Goal: Information Seeking & Learning: Learn about a topic

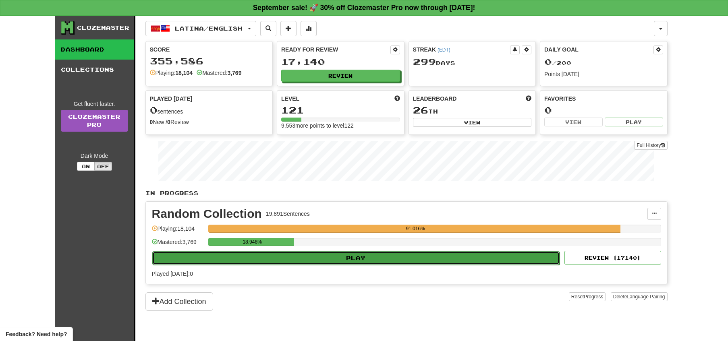
click at [393, 263] on button "Play" at bounding box center [356, 258] width 408 height 14
select select "**"
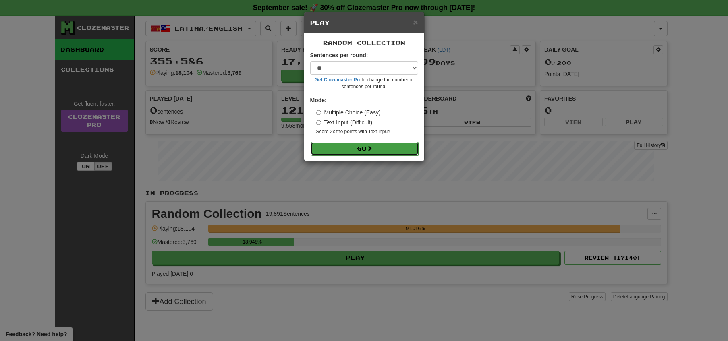
click at [355, 153] on button "Go" at bounding box center [364, 149] width 108 height 14
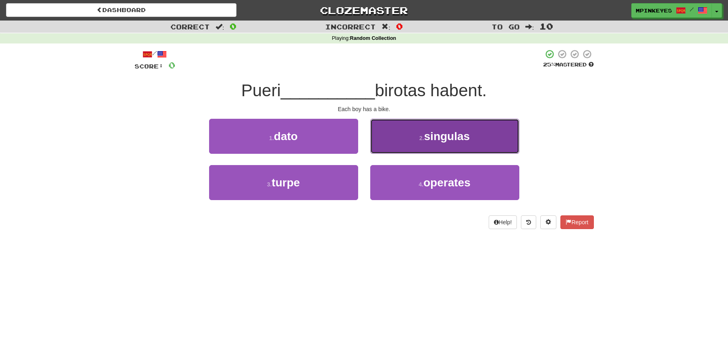
click at [397, 137] on button "2 . singulas" at bounding box center [444, 136] width 149 height 35
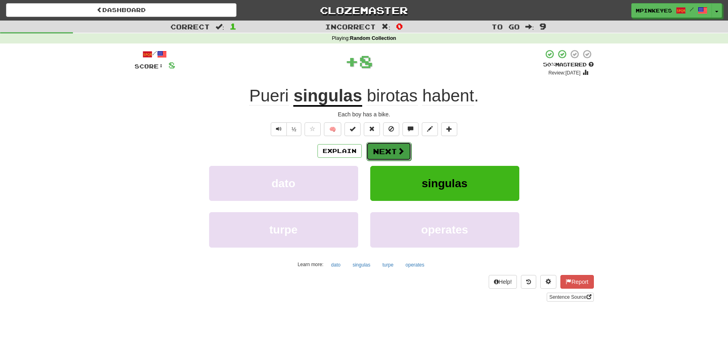
click at [377, 154] on button "Next" at bounding box center [388, 151] width 45 height 19
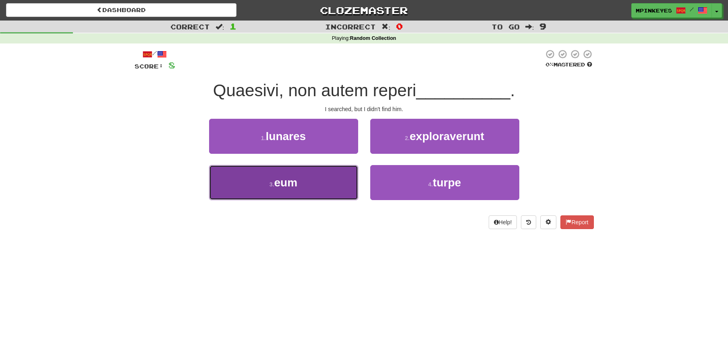
click at [292, 190] on button "3 . eum" at bounding box center [283, 182] width 149 height 35
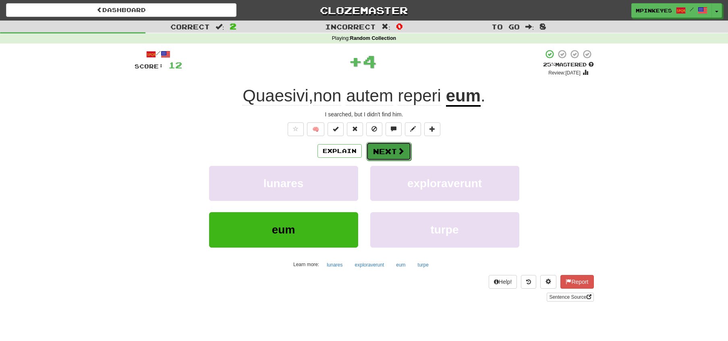
click at [387, 152] on button "Next" at bounding box center [388, 151] width 45 height 19
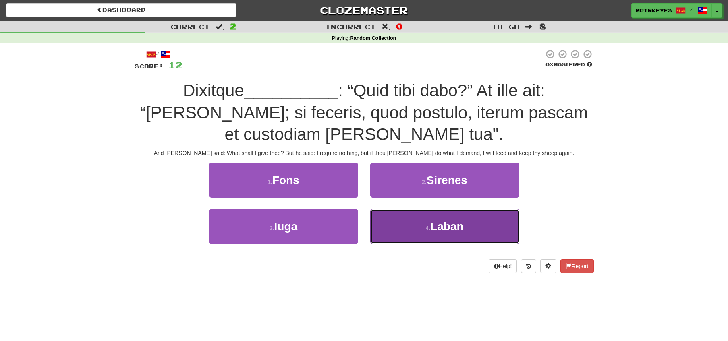
click at [397, 223] on button "4 . Laban" at bounding box center [444, 226] width 149 height 35
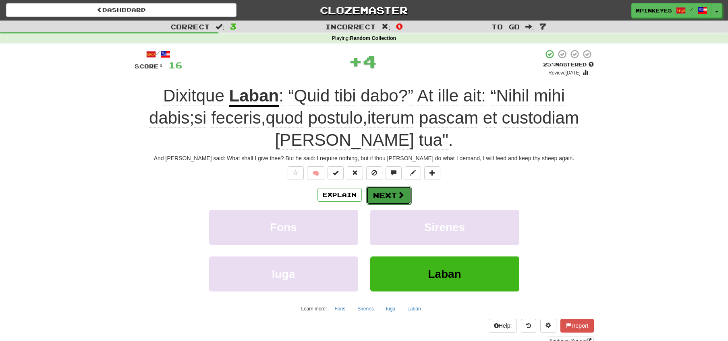
click at [387, 195] on button "Next" at bounding box center [388, 195] width 45 height 19
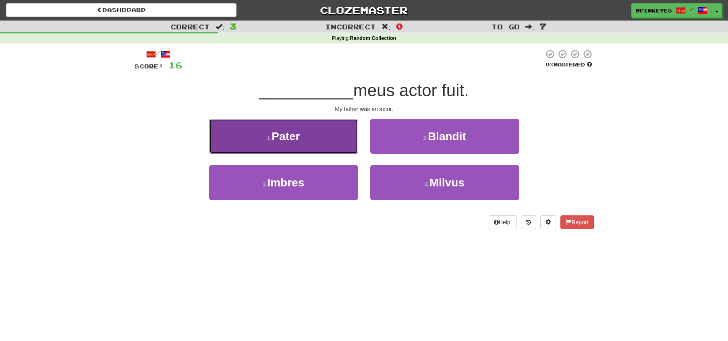
click at [342, 143] on button "1 . Pater" at bounding box center [283, 136] width 149 height 35
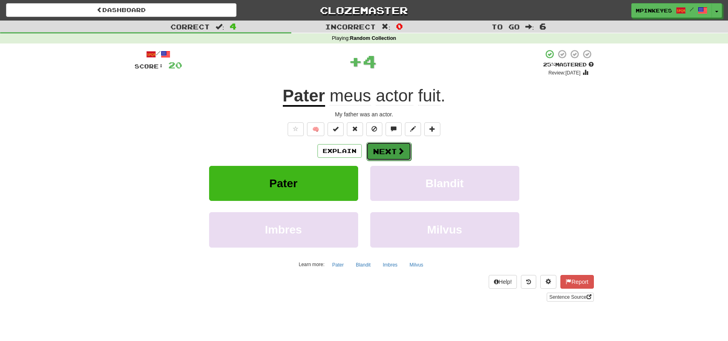
click at [398, 152] on span at bounding box center [400, 150] width 7 height 7
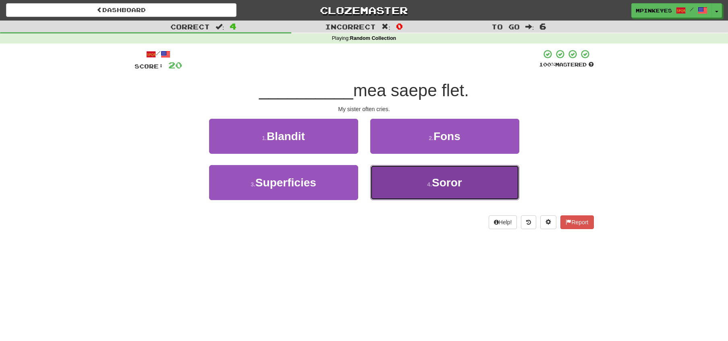
click at [403, 184] on button "4 . Soror" at bounding box center [444, 182] width 149 height 35
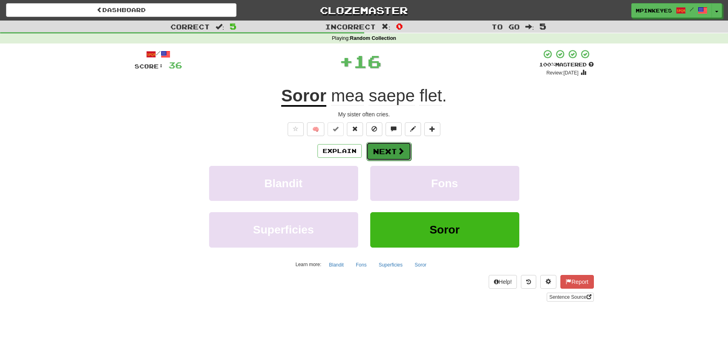
click at [389, 155] on button "Next" at bounding box center [388, 151] width 45 height 19
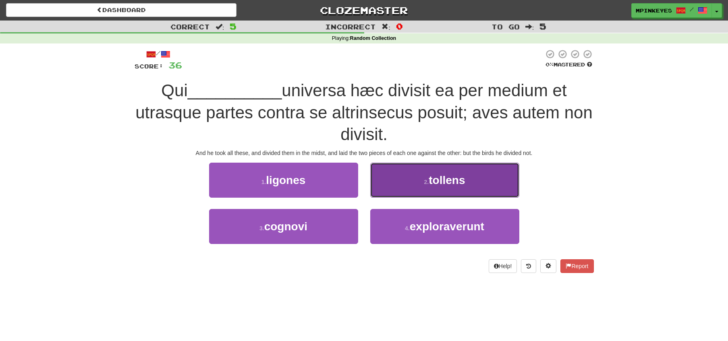
click at [389, 182] on button "2 . tollens" at bounding box center [444, 180] width 149 height 35
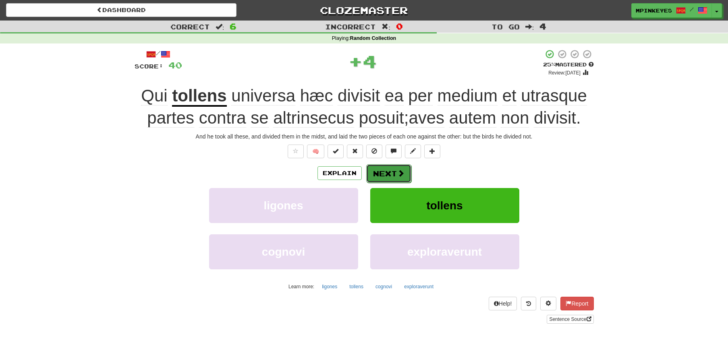
click at [387, 174] on button "Next" at bounding box center [388, 173] width 45 height 19
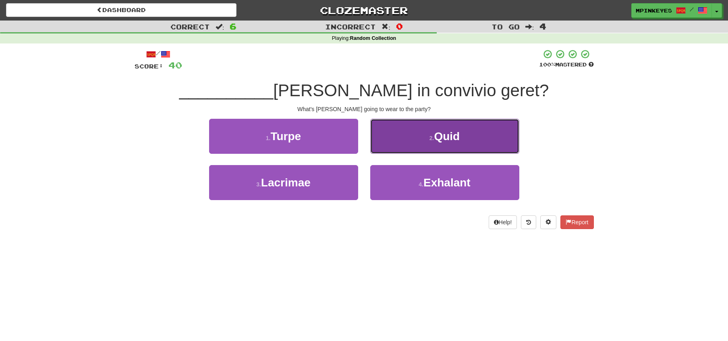
click at [401, 134] on button "2 . Quid" at bounding box center [444, 136] width 149 height 35
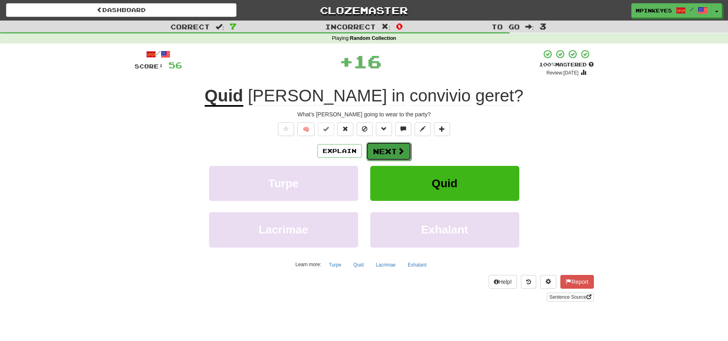
click at [379, 150] on button "Next" at bounding box center [388, 151] width 45 height 19
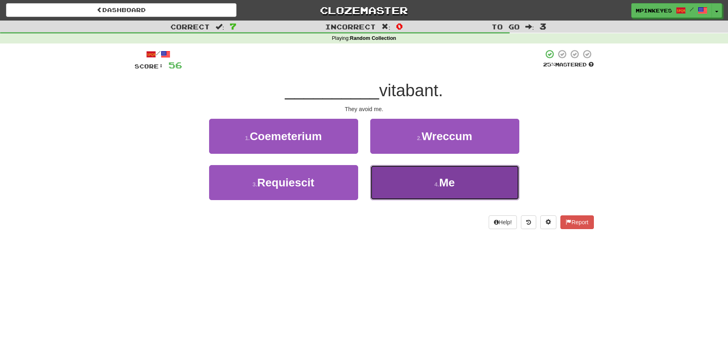
click at [391, 189] on button "4 . Me" at bounding box center [444, 182] width 149 height 35
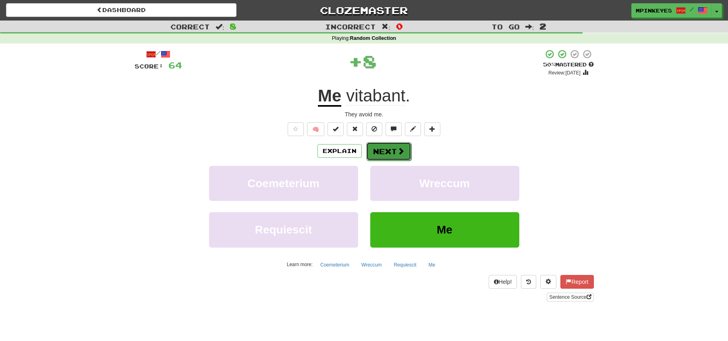
click at [386, 151] on button "Next" at bounding box center [388, 151] width 45 height 19
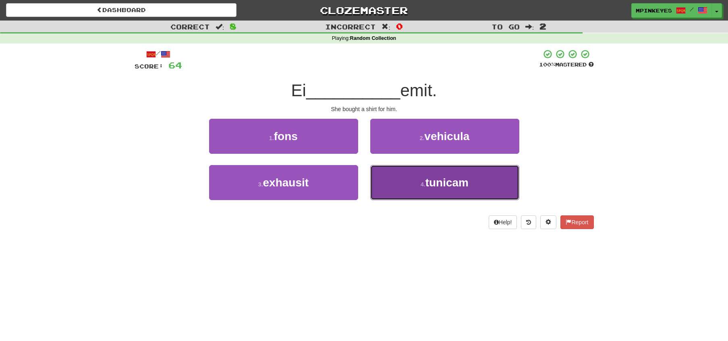
click at [402, 175] on button "4 . tunicam" at bounding box center [444, 182] width 149 height 35
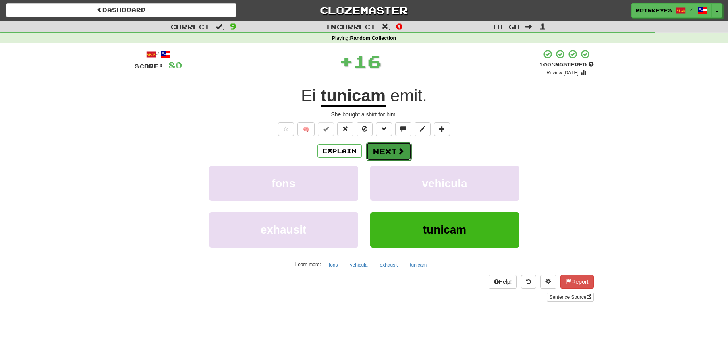
click at [375, 147] on button "Next" at bounding box center [388, 151] width 45 height 19
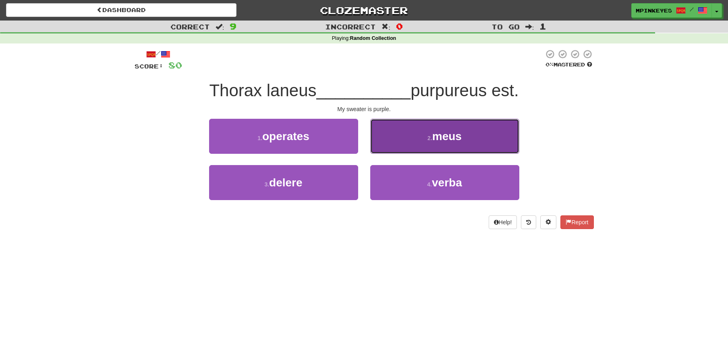
click at [402, 131] on button "2 . meus" at bounding box center [444, 136] width 149 height 35
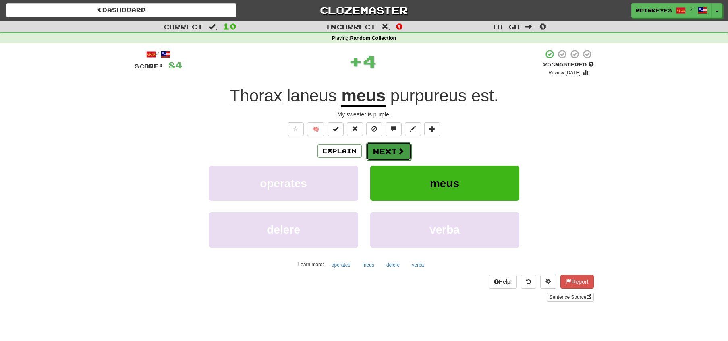
click at [389, 145] on button "Next" at bounding box center [388, 151] width 45 height 19
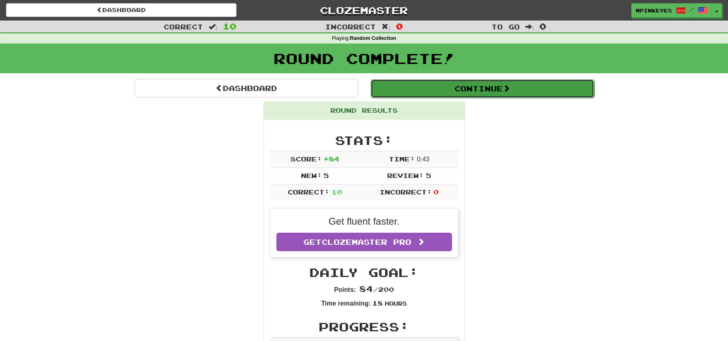
click at [436, 83] on button "Continue" at bounding box center [481, 88] width 223 height 19
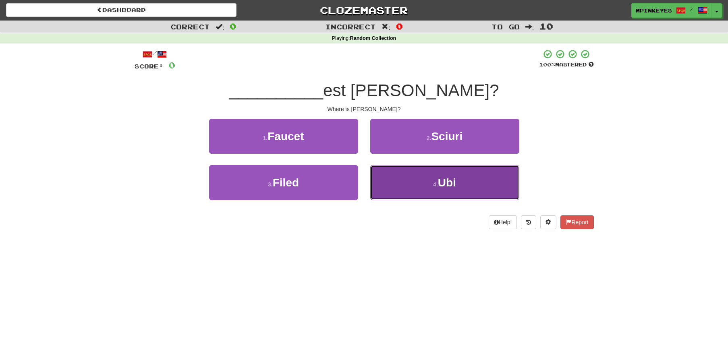
click at [391, 181] on button "4 . Ubi" at bounding box center [444, 182] width 149 height 35
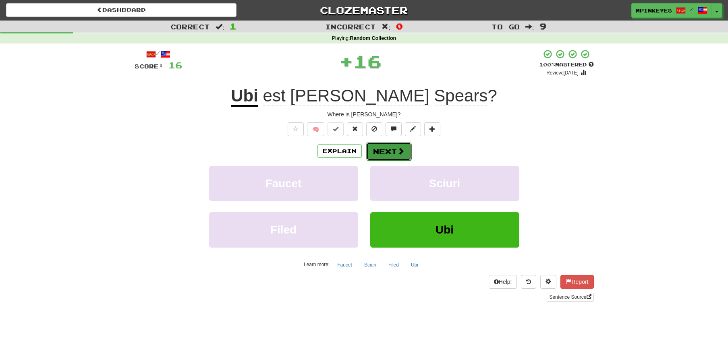
click at [387, 147] on button "Next" at bounding box center [388, 151] width 45 height 19
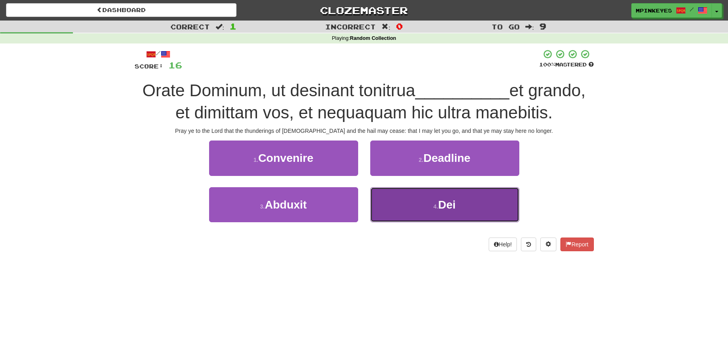
click at [385, 199] on button "4 . Dei" at bounding box center [444, 204] width 149 height 35
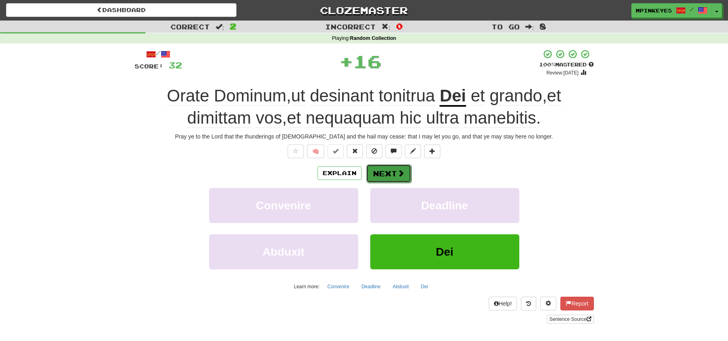
click at [377, 174] on button "Next" at bounding box center [388, 173] width 45 height 19
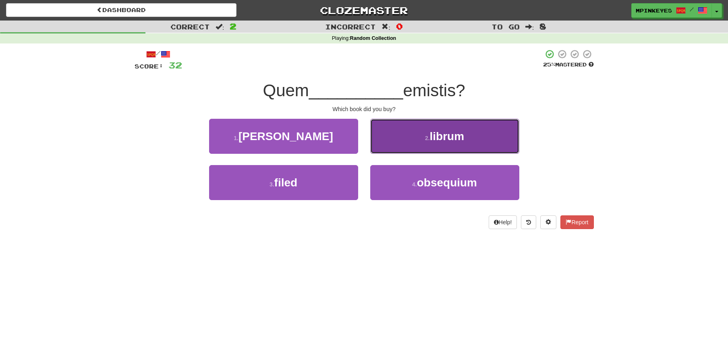
click at [393, 148] on button "2 . librum" at bounding box center [444, 136] width 149 height 35
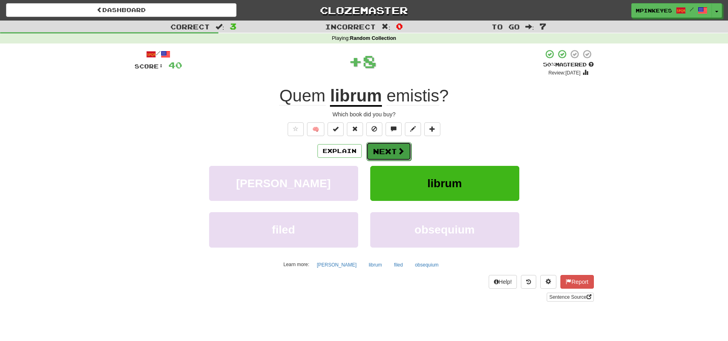
click at [391, 149] on button "Next" at bounding box center [388, 151] width 45 height 19
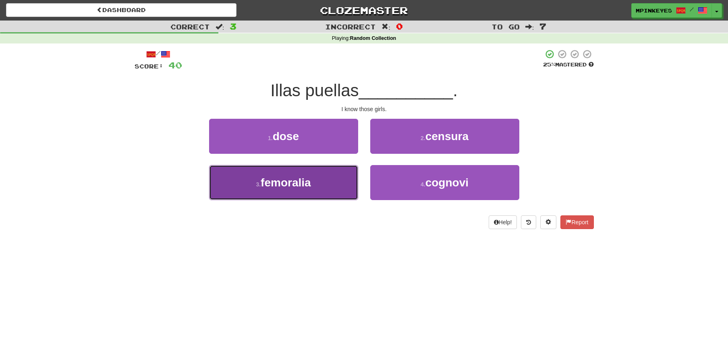
click at [343, 182] on button "3 . femoralia" at bounding box center [283, 182] width 149 height 35
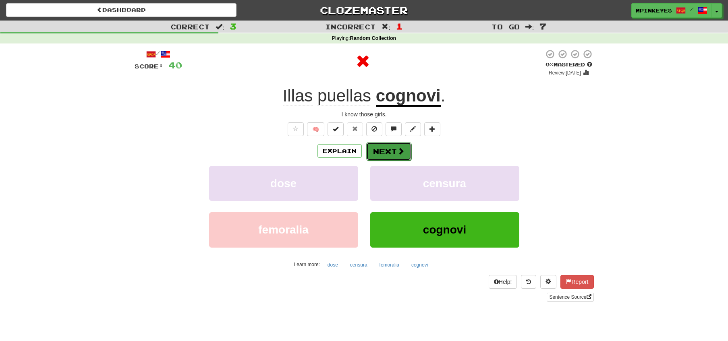
click at [392, 151] on button "Next" at bounding box center [388, 151] width 45 height 19
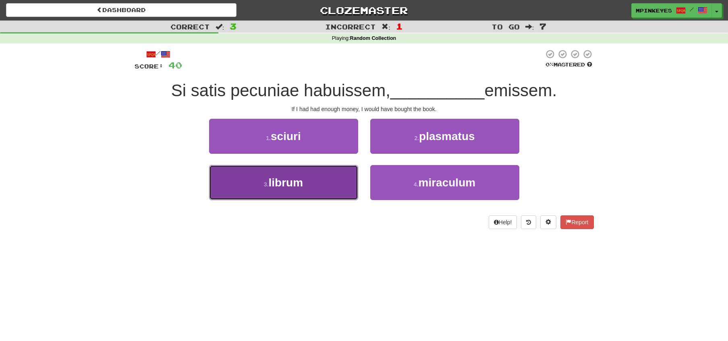
click at [326, 185] on button "3 . librum" at bounding box center [283, 182] width 149 height 35
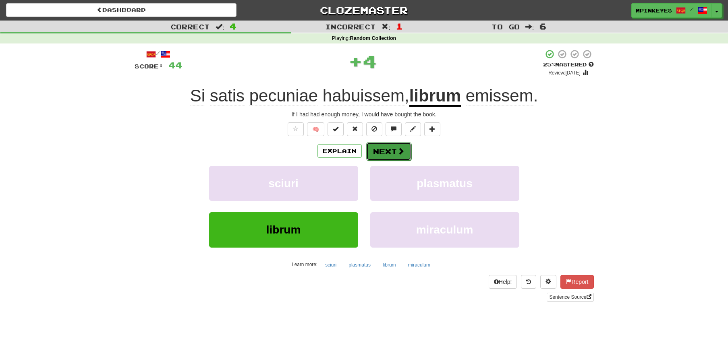
click at [390, 150] on button "Next" at bounding box center [388, 151] width 45 height 19
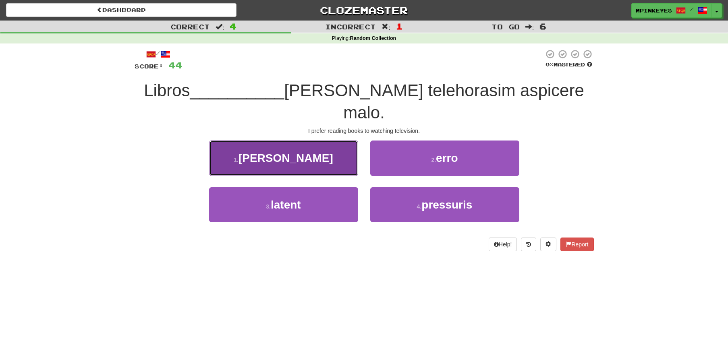
click at [337, 146] on button "1 . [PERSON_NAME]" at bounding box center [283, 158] width 149 height 35
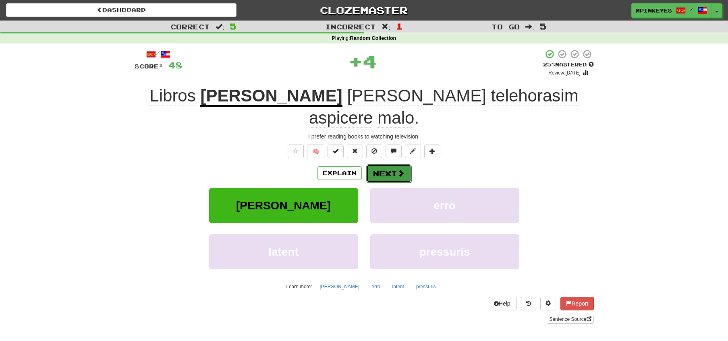
click at [381, 164] on button "Next" at bounding box center [388, 173] width 45 height 19
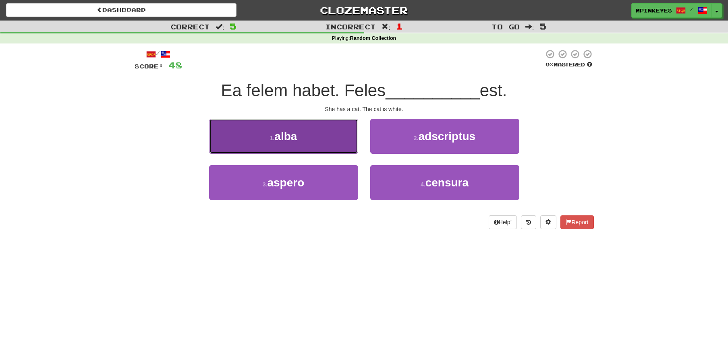
click at [312, 124] on button "1 . alba" at bounding box center [283, 136] width 149 height 35
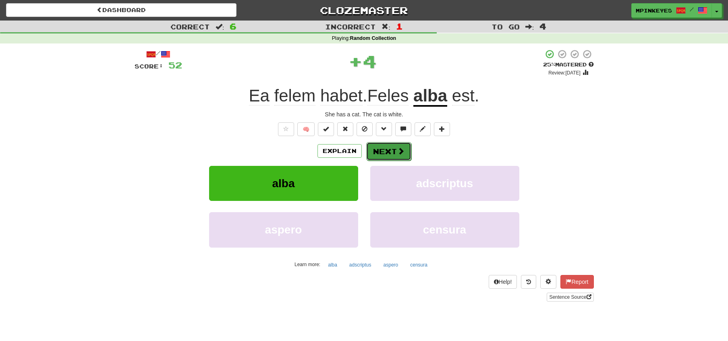
click at [377, 146] on button "Next" at bounding box center [388, 151] width 45 height 19
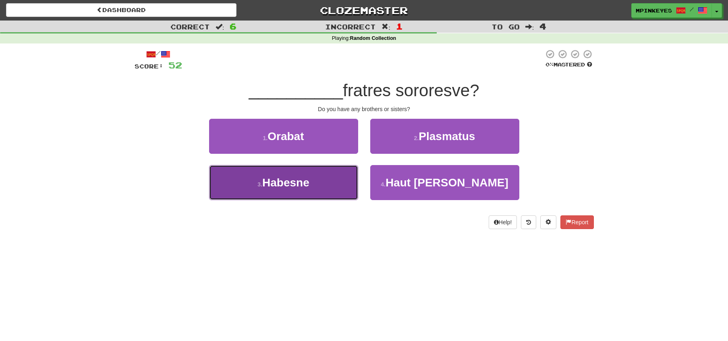
click at [340, 180] on button "3 . [GEOGRAPHIC_DATA]" at bounding box center [283, 182] width 149 height 35
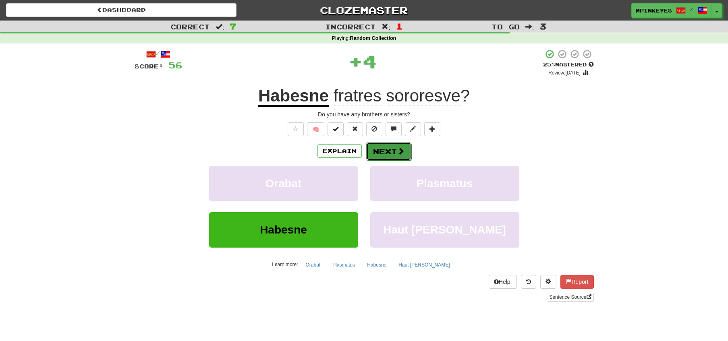
click at [383, 151] on button "Next" at bounding box center [388, 151] width 45 height 19
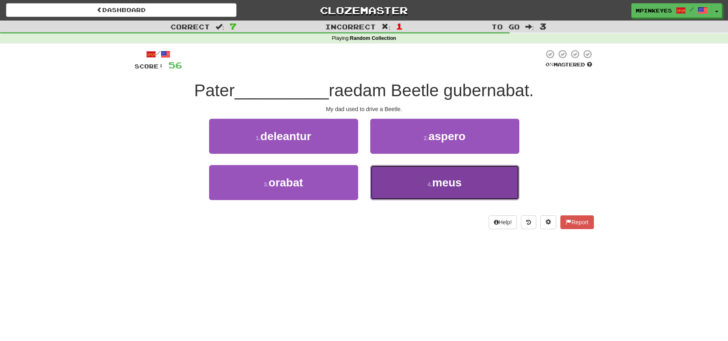
click at [385, 182] on button "4 . meus" at bounding box center [444, 182] width 149 height 35
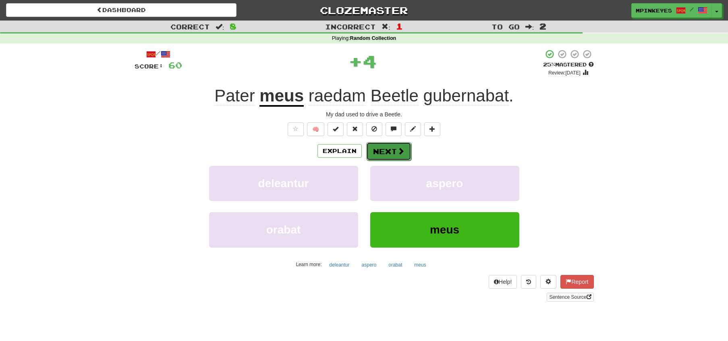
click at [378, 147] on button "Next" at bounding box center [388, 151] width 45 height 19
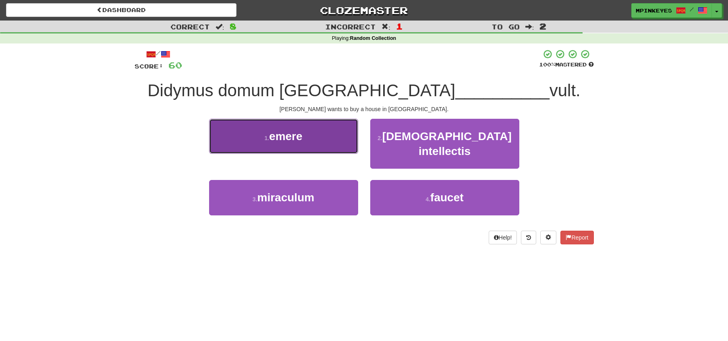
click at [325, 130] on button "1 . emere" at bounding box center [283, 136] width 149 height 35
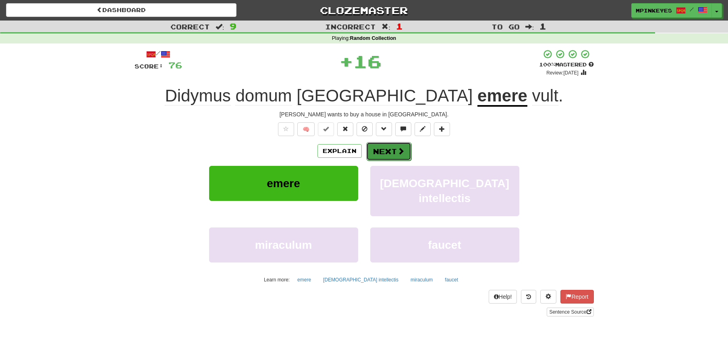
click at [395, 151] on button "Next" at bounding box center [388, 151] width 45 height 19
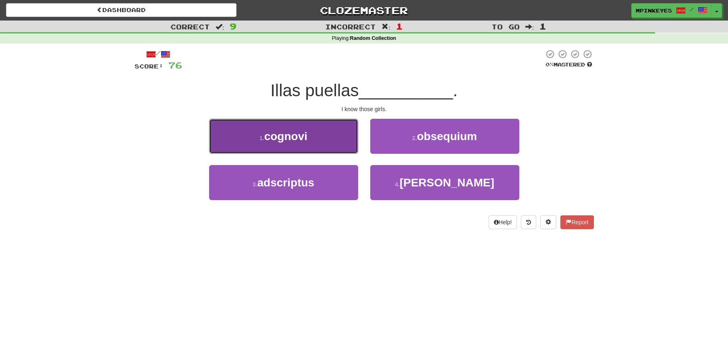
click at [325, 128] on button "1 . [GEOGRAPHIC_DATA]" at bounding box center [283, 136] width 149 height 35
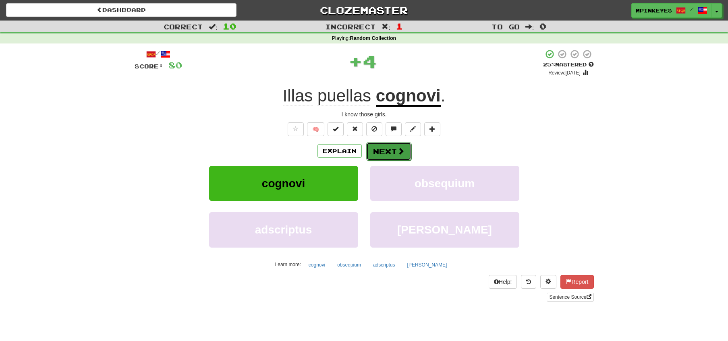
click at [397, 147] on span at bounding box center [400, 150] width 7 height 7
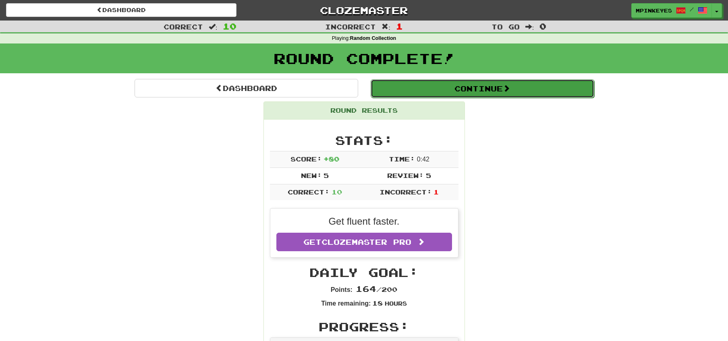
click at [399, 83] on button "Continue" at bounding box center [481, 88] width 223 height 19
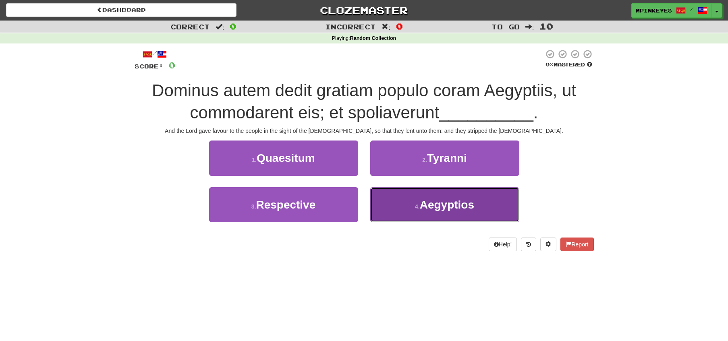
click at [385, 209] on button "4 . Aegyptios" at bounding box center [444, 204] width 149 height 35
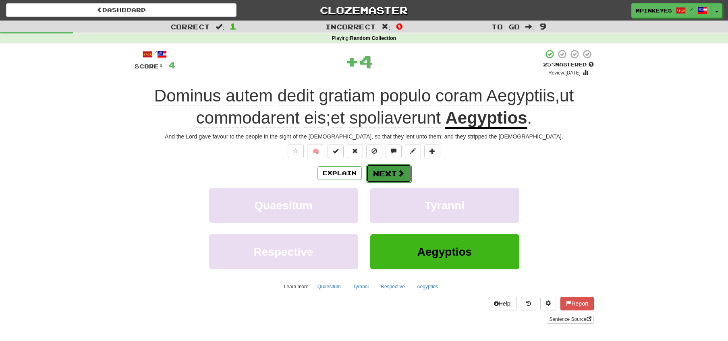
click at [383, 174] on button "Next" at bounding box center [388, 173] width 45 height 19
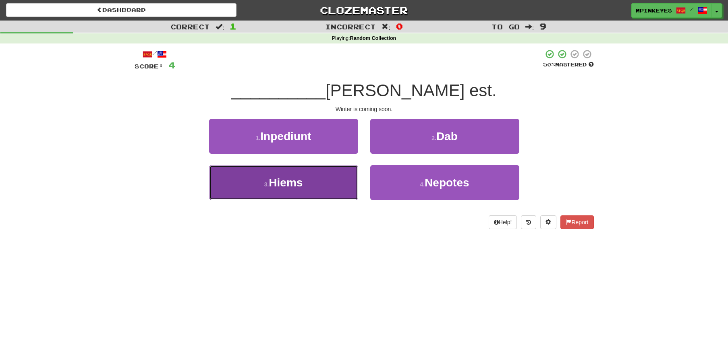
click at [344, 182] on button "3 . Hiems" at bounding box center [283, 182] width 149 height 35
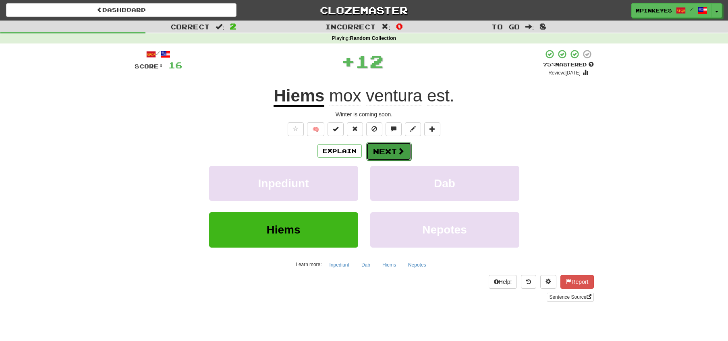
click at [388, 144] on button "Next" at bounding box center [388, 151] width 45 height 19
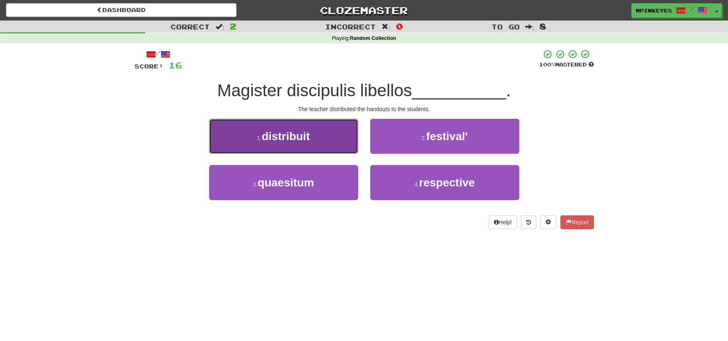
click at [354, 149] on button "1 . distribuit" at bounding box center [283, 136] width 149 height 35
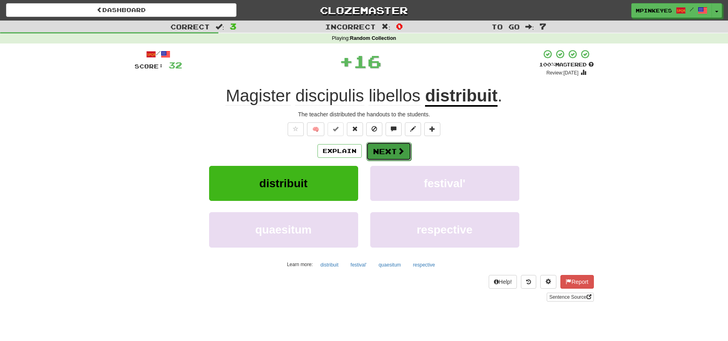
click at [380, 151] on button "Next" at bounding box center [388, 151] width 45 height 19
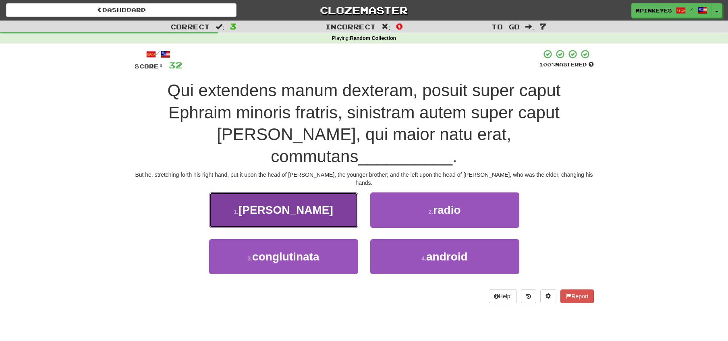
click at [289, 204] on span "[PERSON_NAME]" at bounding box center [285, 210] width 95 height 12
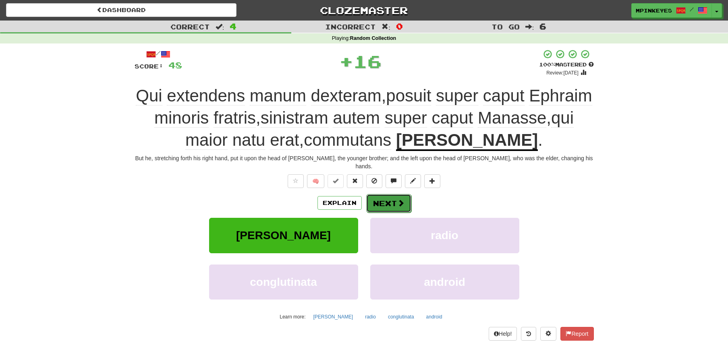
click at [379, 194] on button "Next" at bounding box center [388, 203] width 45 height 19
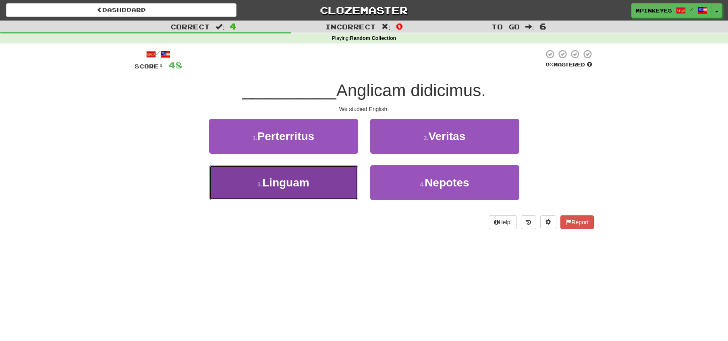
click at [328, 186] on button "3 . Linguam" at bounding box center [283, 182] width 149 height 35
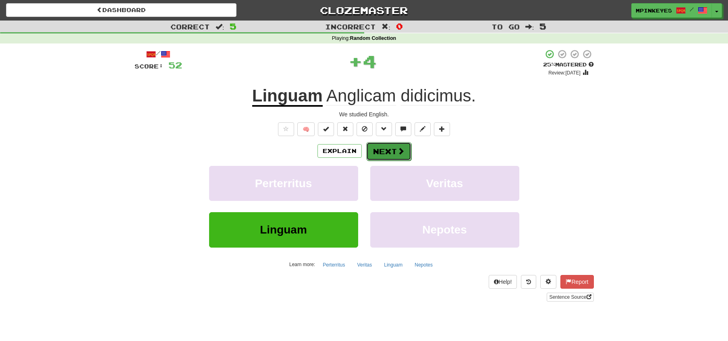
click at [384, 151] on button "Next" at bounding box center [388, 151] width 45 height 19
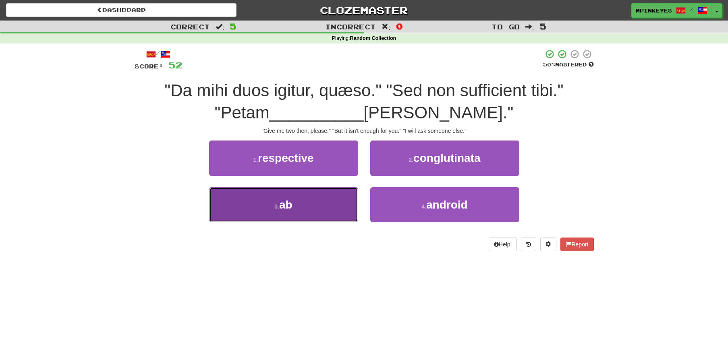
click at [339, 196] on button "3 . ab" at bounding box center [283, 204] width 149 height 35
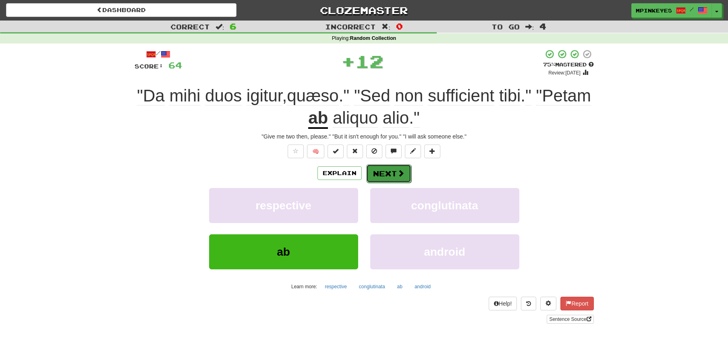
click at [382, 172] on button "Next" at bounding box center [388, 173] width 45 height 19
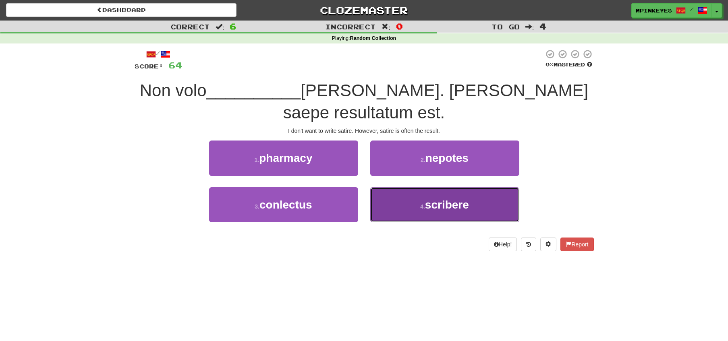
click at [388, 200] on button "4 . scribere" at bounding box center [444, 204] width 149 height 35
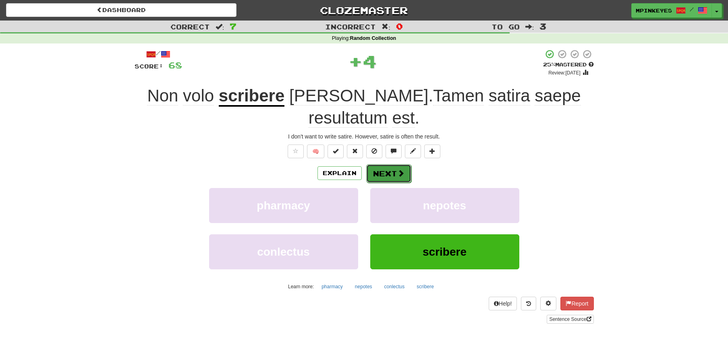
click at [383, 170] on button "Next" at bounding box center [388, 173] width 45 height 19
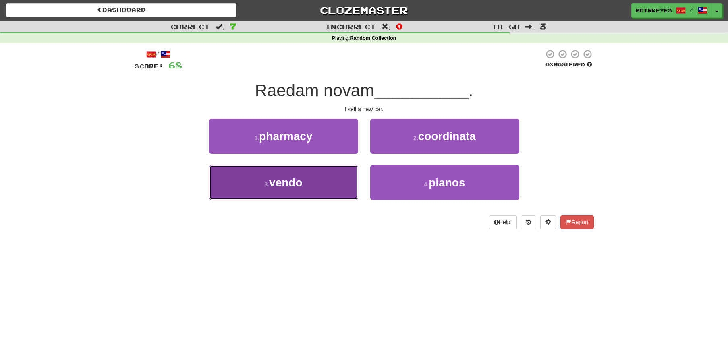
click at [345, 185] on button "3 . vendo" at bounding box center [283, 182] width 149 height 35
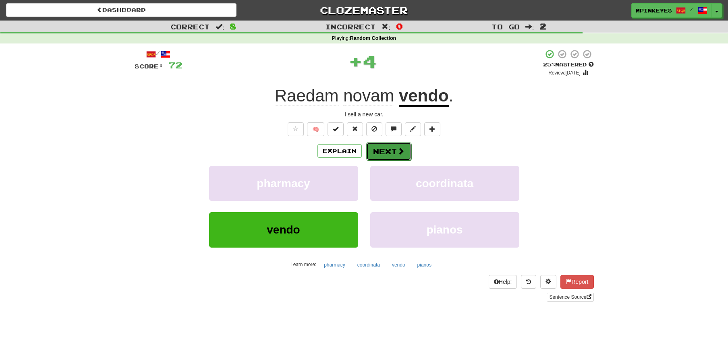
click at [393, 157] on button "Next" at bounding box center [388, 151] width 45 height 19
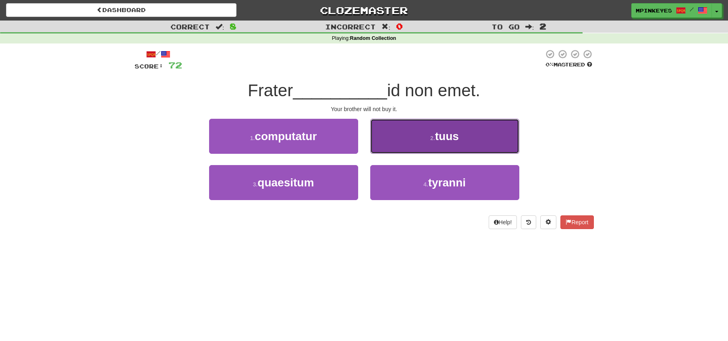
click at [391, 145] on button "2 . tuus" at bounding box center [444, 136] width 149 height 35
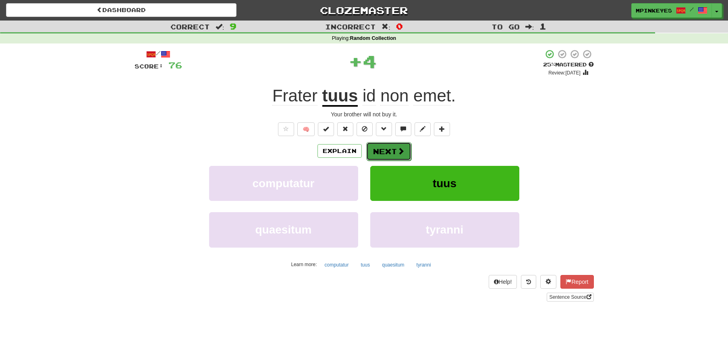
click at [381, 151] on button "Next" at bounding box center [388, 151] width 45 height 19
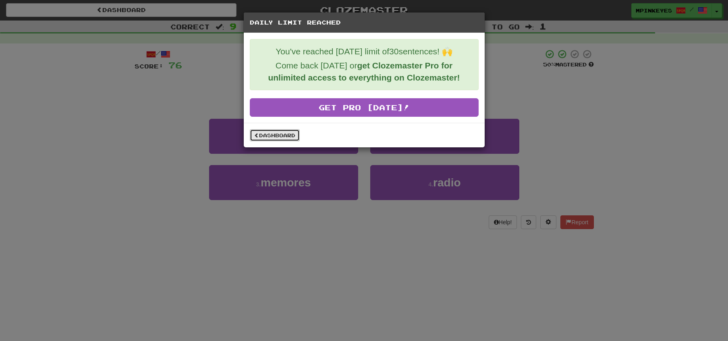
click at [284, 134] on link "Dashboard" at bounding box center [275, 135] width 50 height 12
